Goal: Information Seeking & Learning: Learn about a topic

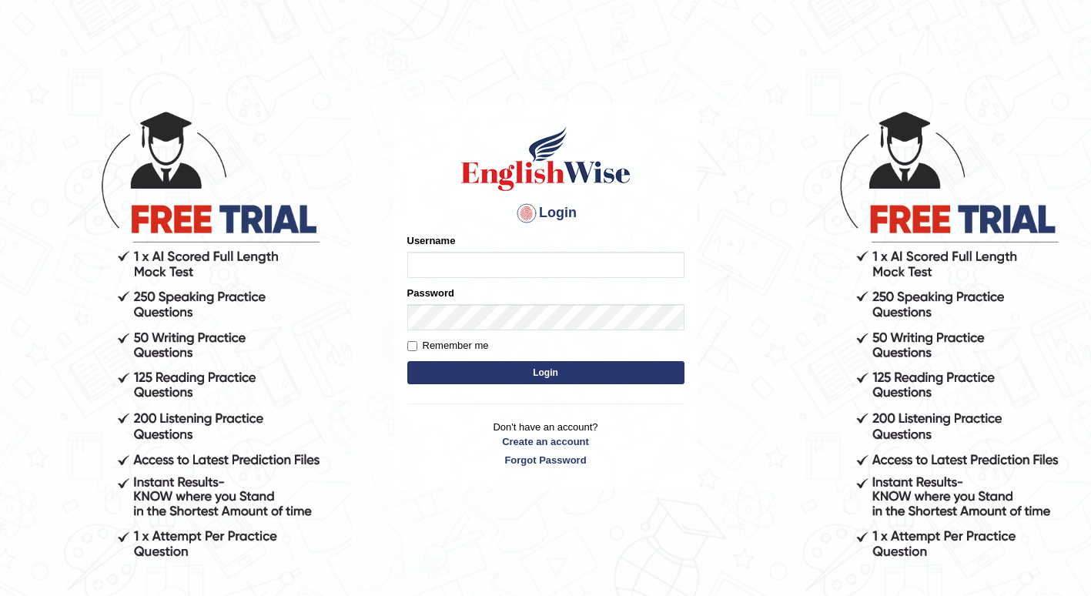
type input "1850277"
click at [473, 363] on button "Login" at bounding box center [545, 372] width 277 height 23
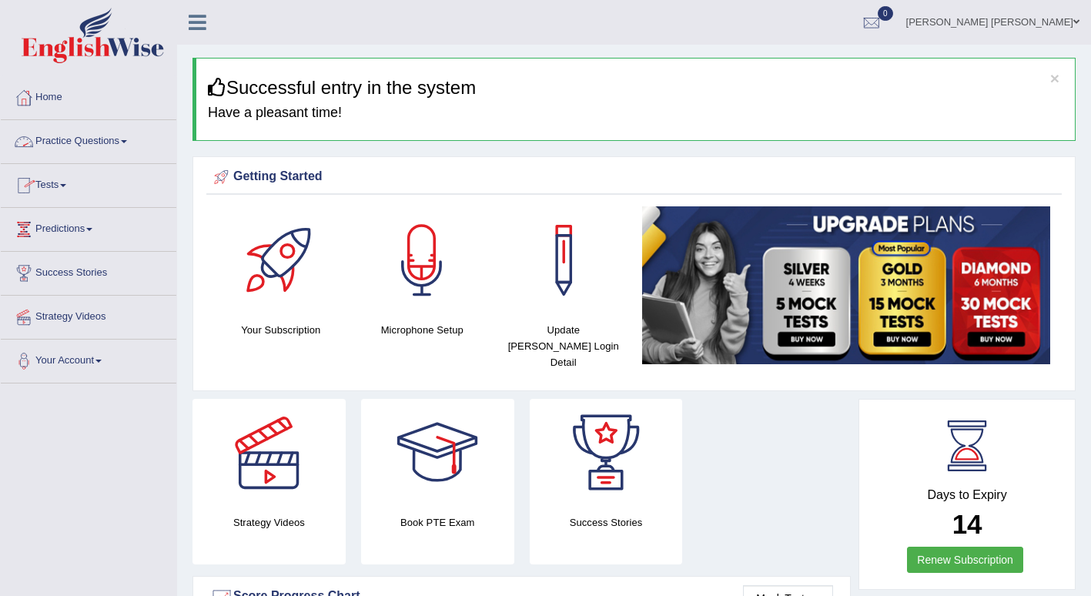
click at [138, 147] on link "Practice Questions" at bounding box center [89, 139] width 176 height 39
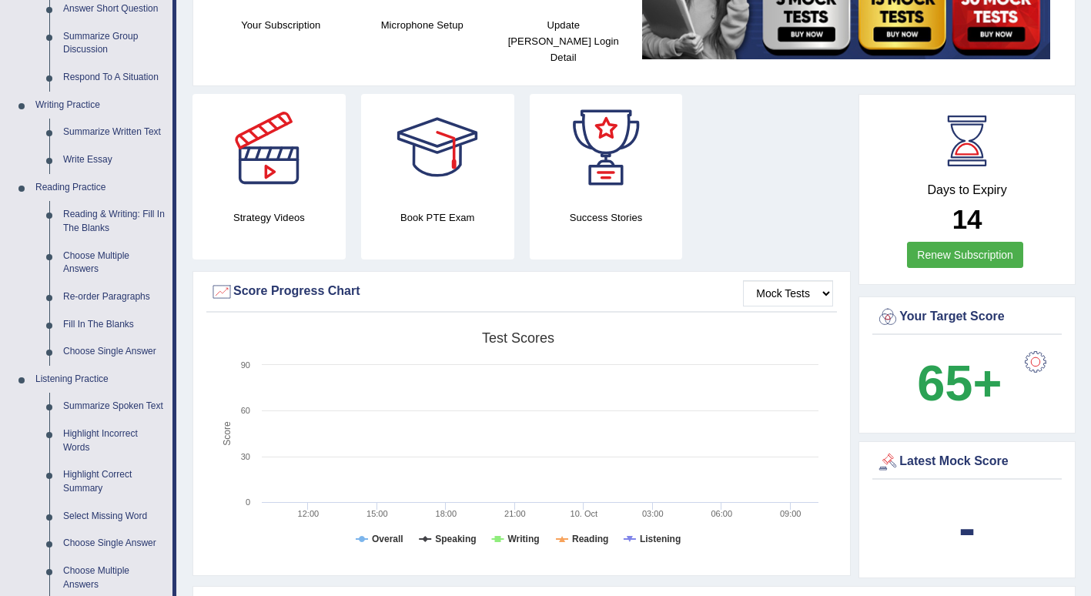
scroll to position [306, 0]
click at [148, 129] on link "Summarize Written Text" at bounding box center [114, 132] width 116 height 28
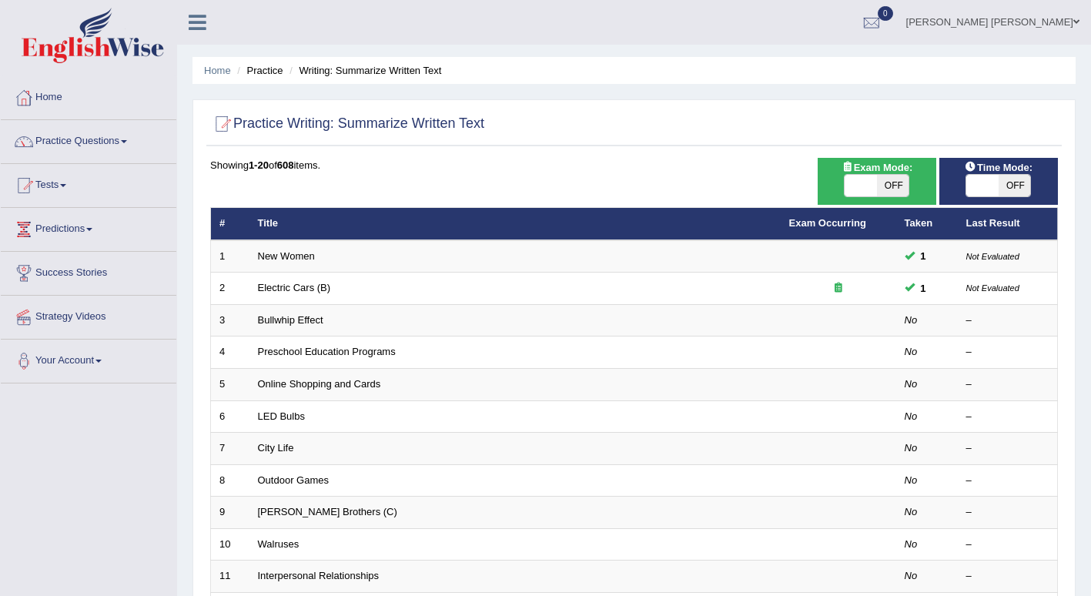
click at [298, 319] on link "Bullwhip Effect" at bounding box center [290, 320] width 65 height 12
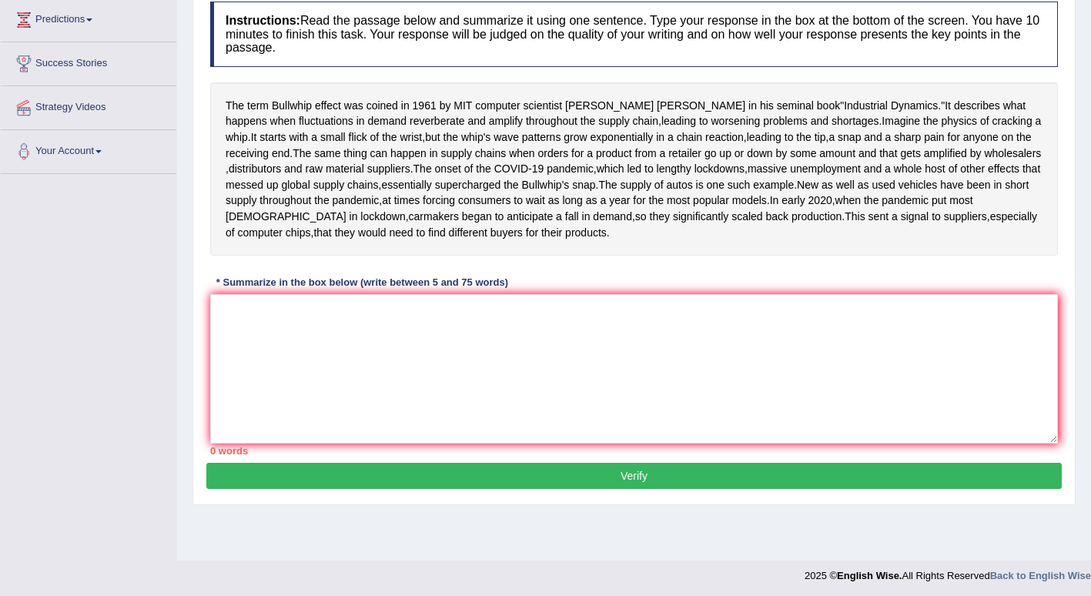
scroll to position [213, 0]
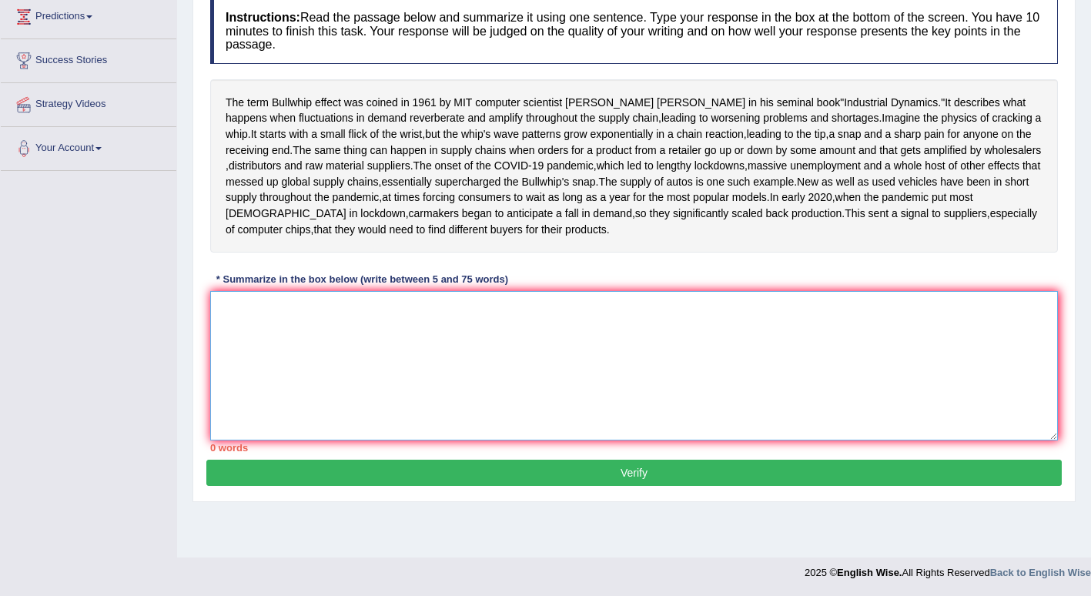
click at [258, 397] on textarea at bounding box center [634, 365] width 848 height 149
type textarea "t"
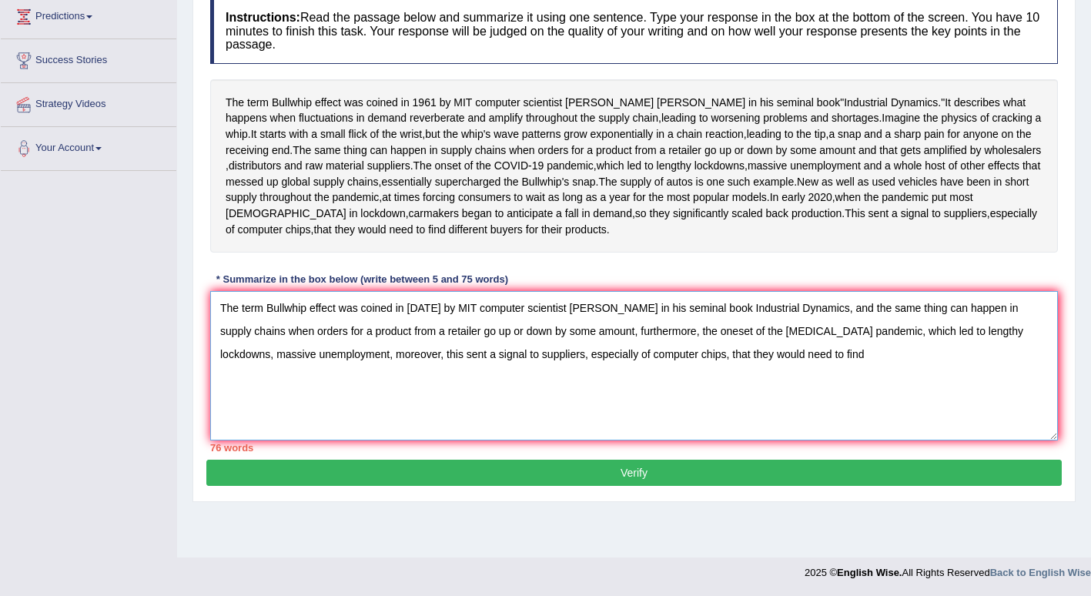
drag, startPoint x: 779, startPoint y: 434, endPoint x: 356, endPoint y: 437, distance: 423.5
click at [356, 437] on textarea "The term Bullwhip effect was coined in [DATE] by MIT computer scientist [PERSON…" at bounding box center [634, 365] width 848 height 149
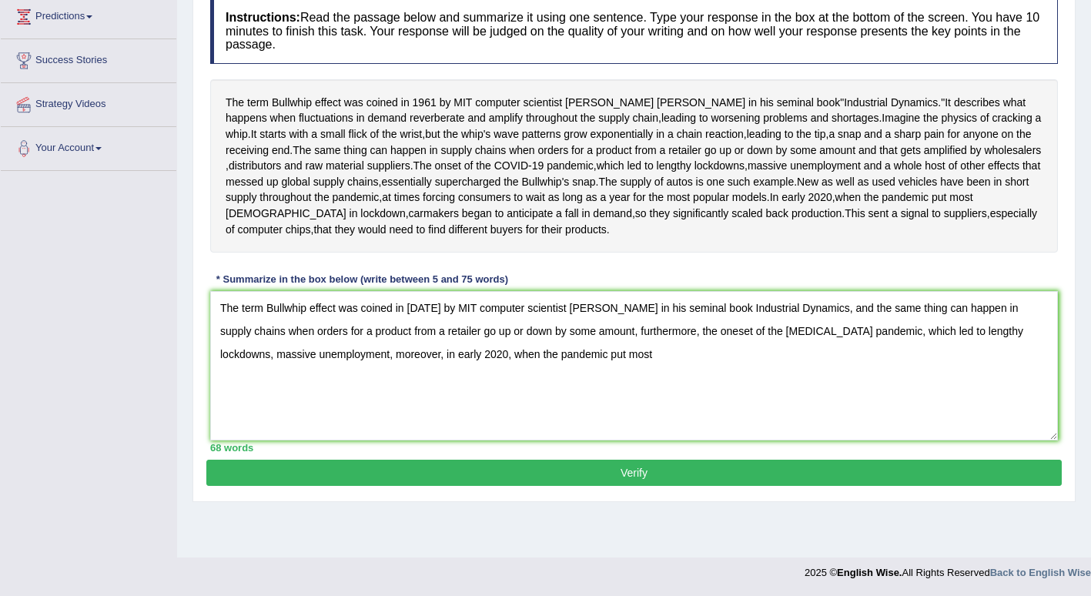
click at [12, 478] on div "Toggle navigation Home Practice Questions Speaking Practice Read Aloud Repeat S…" at bounding box center [545, 187] width 1091 height 801
click at [570, 401] on textarea "The term Bullwhip effect was coined in [DATE] by MIT computer scientist [PERSON…" at bounding box center [634, 365] width 848 height 149
click at [338, 400] on textarea "The term Bullwhip effect was coined in [DATE] by MIT computer scientist [PERSON…" at bounding box center [634, 365] width 848 height 149
click at [690, 395] on textarea "The term Bullwhip effect was coined in [DATE] by MIT computer scientist [PERSON…" at bounding box center [634, 365] width 848 height 149
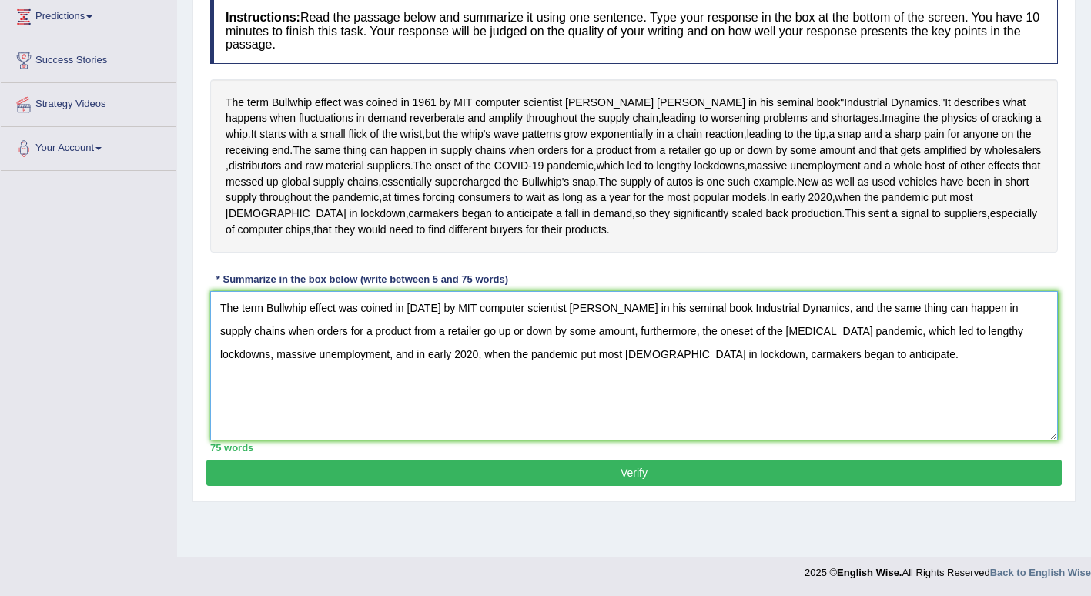
type textarea "The term Bullwhip effect was coined in [DATE] by MIT computer scientist [PERSON…"
click at [617, 486] on button "Verify" at bounding box center [633, 473] width 855 height 26
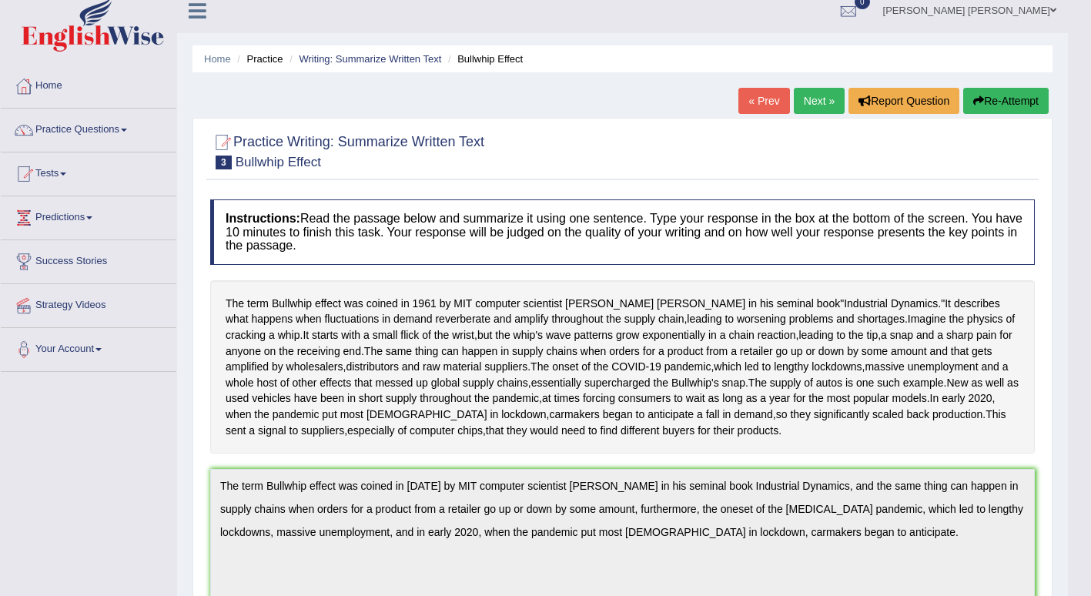
scroll to position [0, 0]
